Goal: Task Accomplishment & Management: Manage account settings

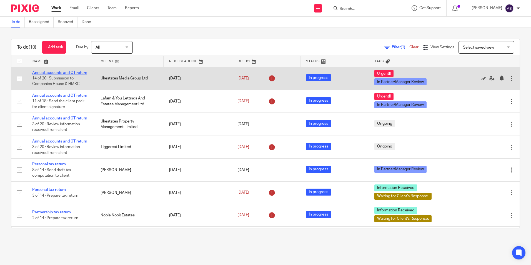
click at [58, 72] on link "Annual accounts and CT return" at bounding box center [59, 73] width 55 height 4
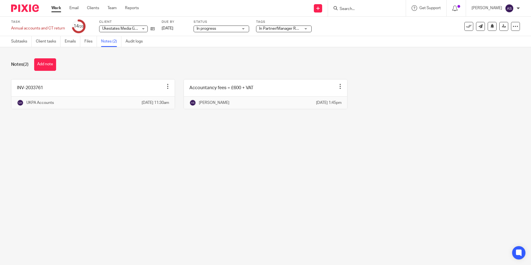
click at [108, 135] on main "Task Annual accounts and CT return Save Annual accounts and CT return 14 /20 Cl…" at bounding box center [265, 132] width 531 height 265
drag, startPoint x: 124, startPoint y: 155, endPoint x: 121, endPoint y: 154, distance: 3.4
click at [124, 155] on main "Task Annual accounts and CT return Save Annual accounts and CT return 14 /20 Cl…" at bounding box center [265, 132] width 531 height 265
click at [150, 27] on link at bounding box center [151, 29] width 7 height 6
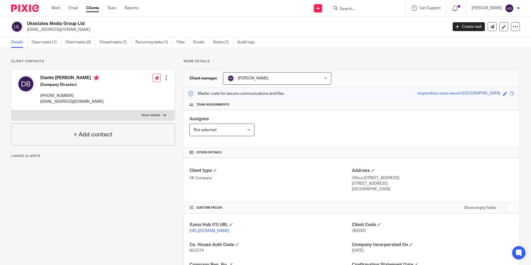
click at [86, 23] on h2 "Ukestates Media Group Ltd" at bounding box center [194, 24] width 334 height 6
